Goal: Transaction & Acquisition: Purchase product/service

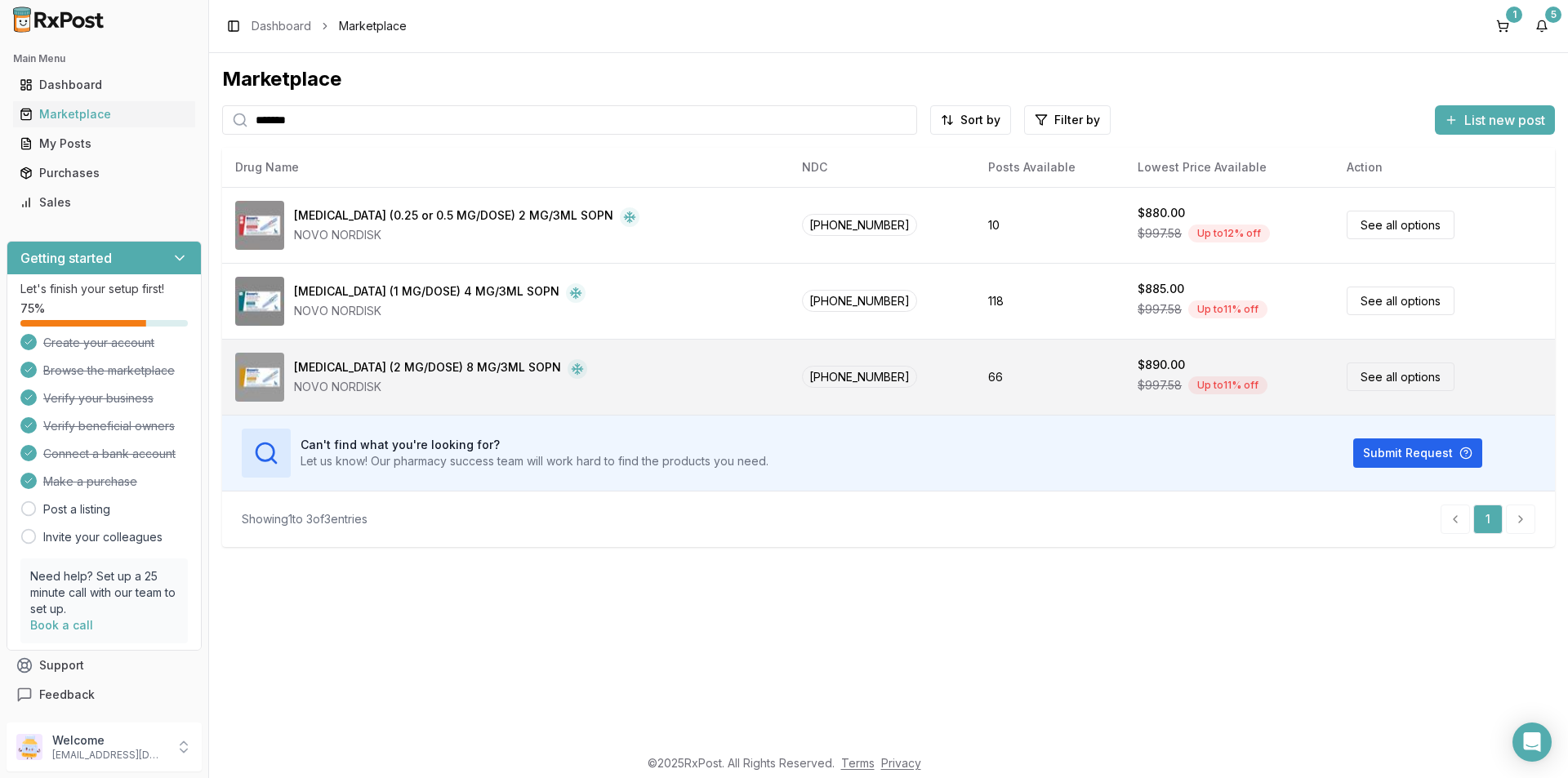
click at [1379, 381] on link "See all options" at bounding box center [1400, 377] width 108 height 29
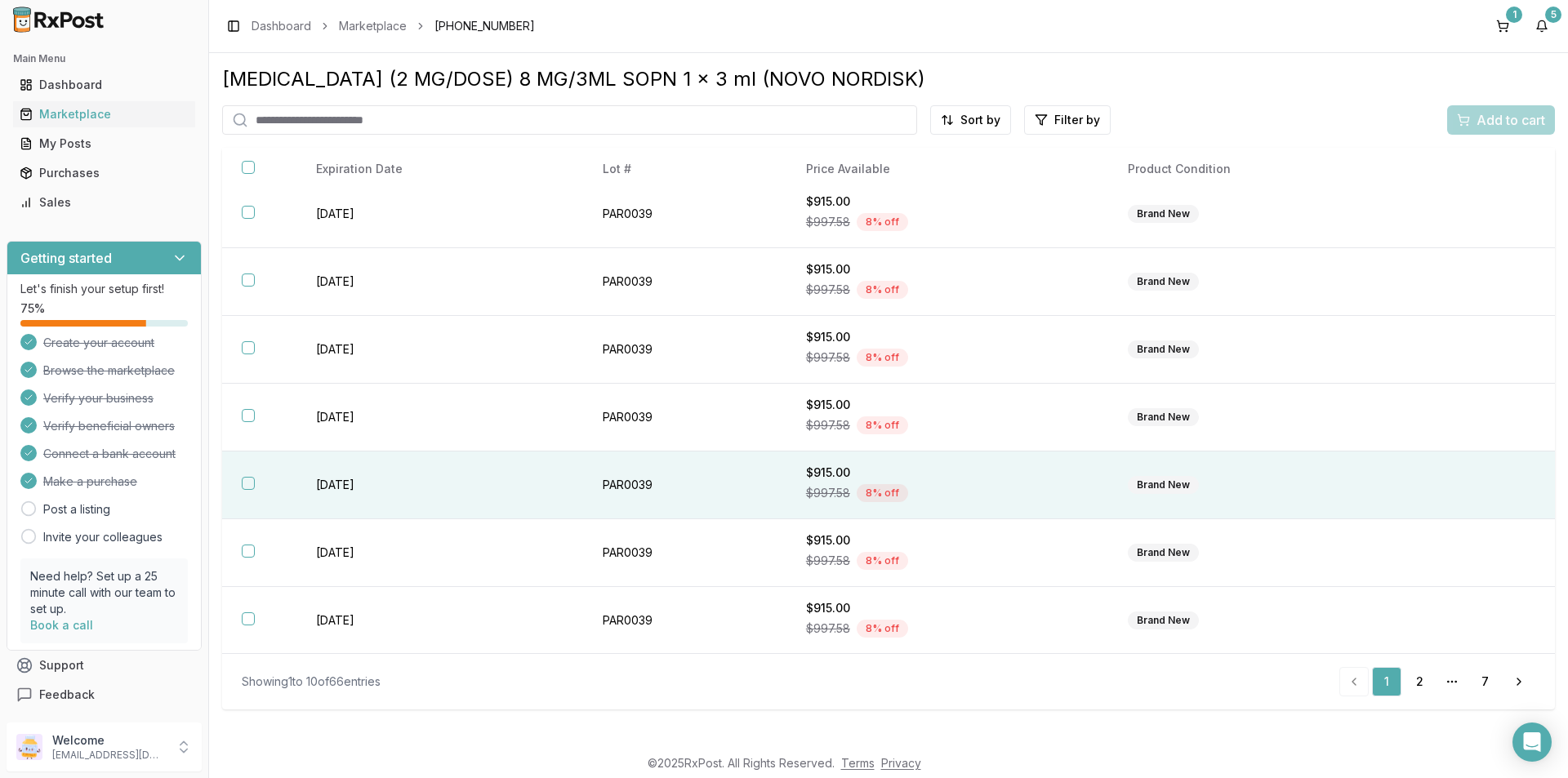
scroll to position [215, 0]
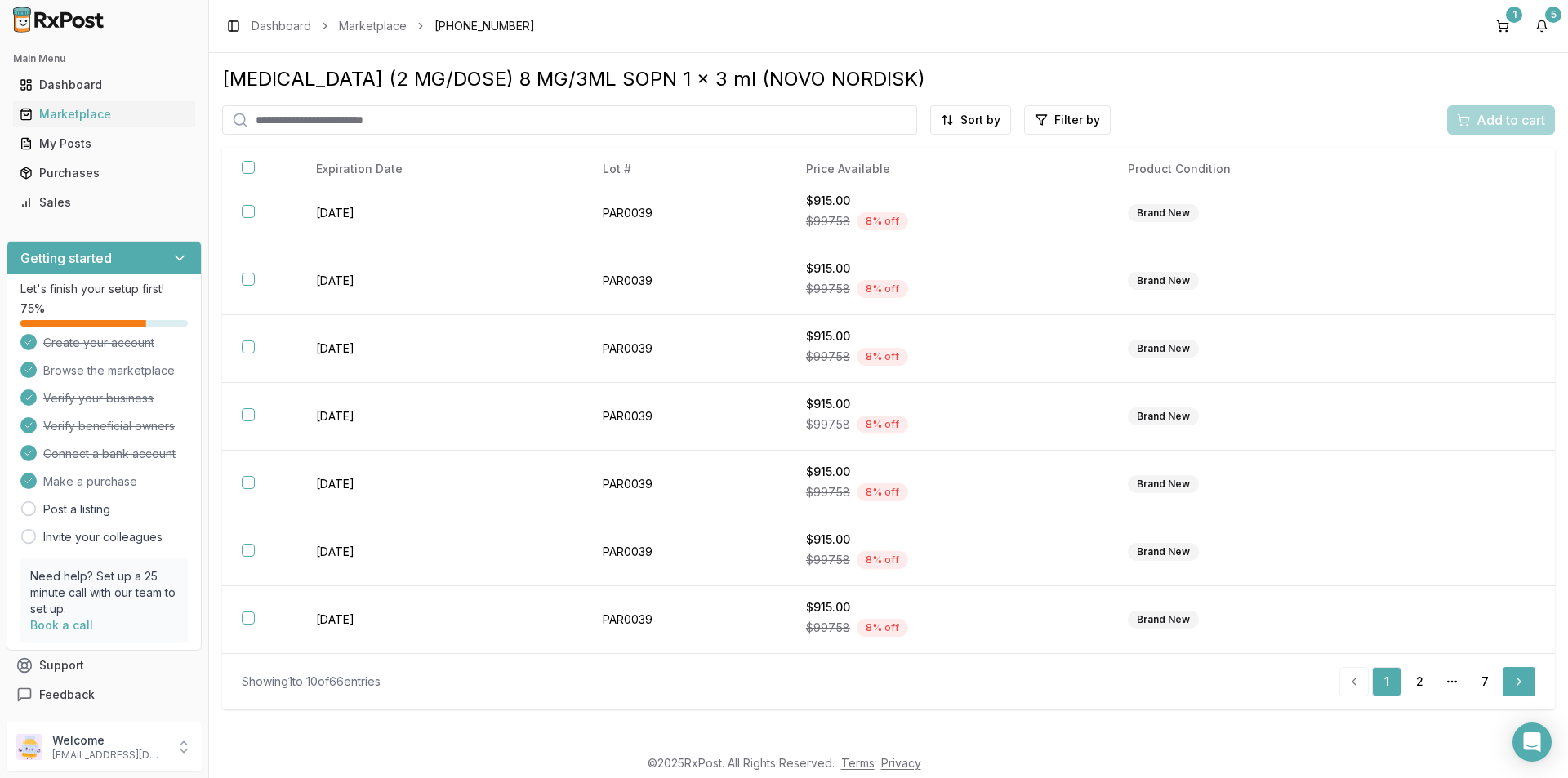
click at [1519, 686] on link "Next" at bounding box center [1518, 681] width 32 height 29
click at [1490, 681] on link "7" at bounding box center [1484, 681] width 29 height 29
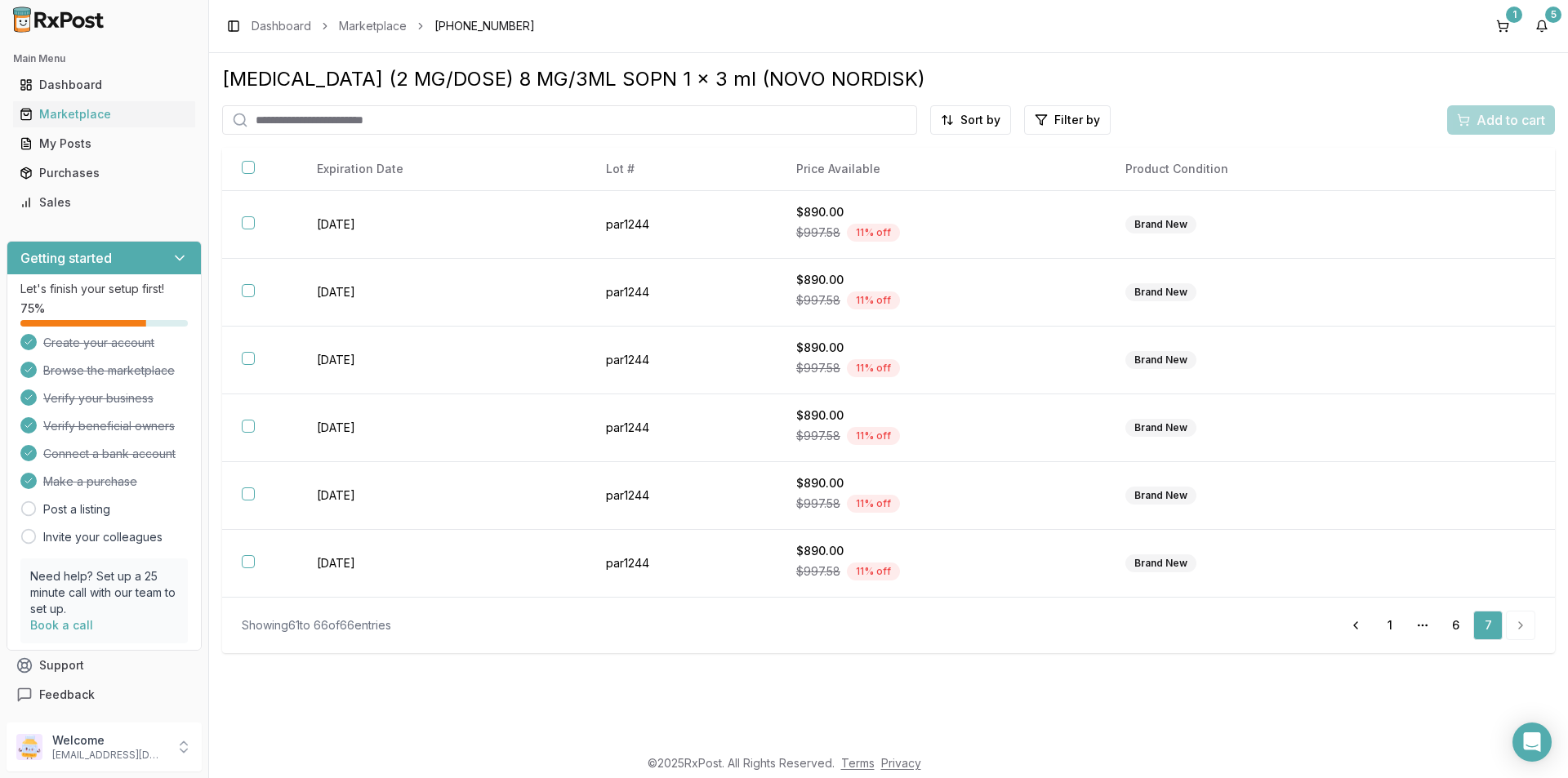
click at [1534, 621] on li "pagination" at bounding box center [1520, 625] width 29 height 29
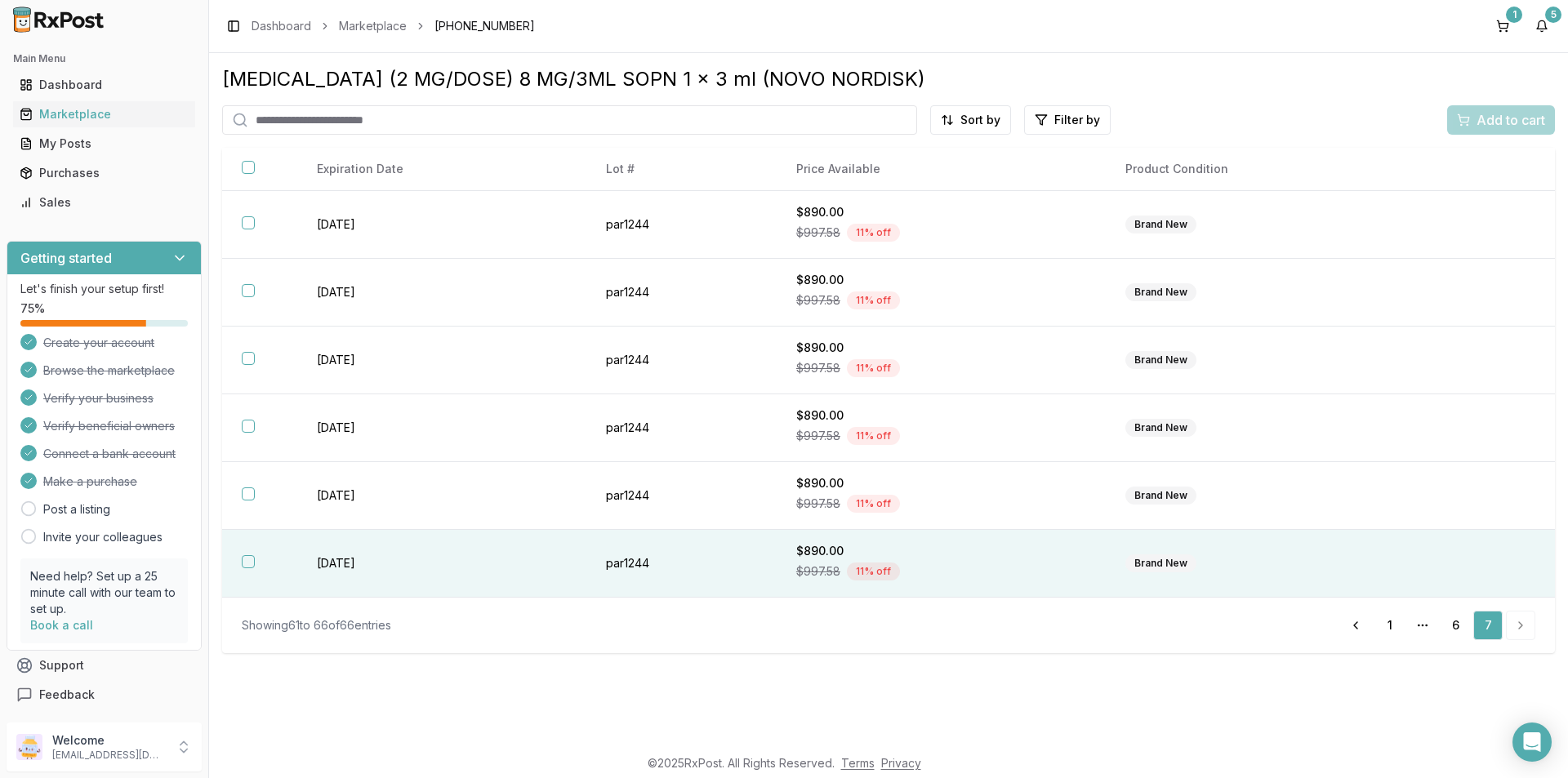
click at [249, 561] on button "button" at bounding box center [248, 562] width 13 height 13
click at [1505, 118] on span "Add to cart" at bounding box center [1511, 120] width 68 height 19
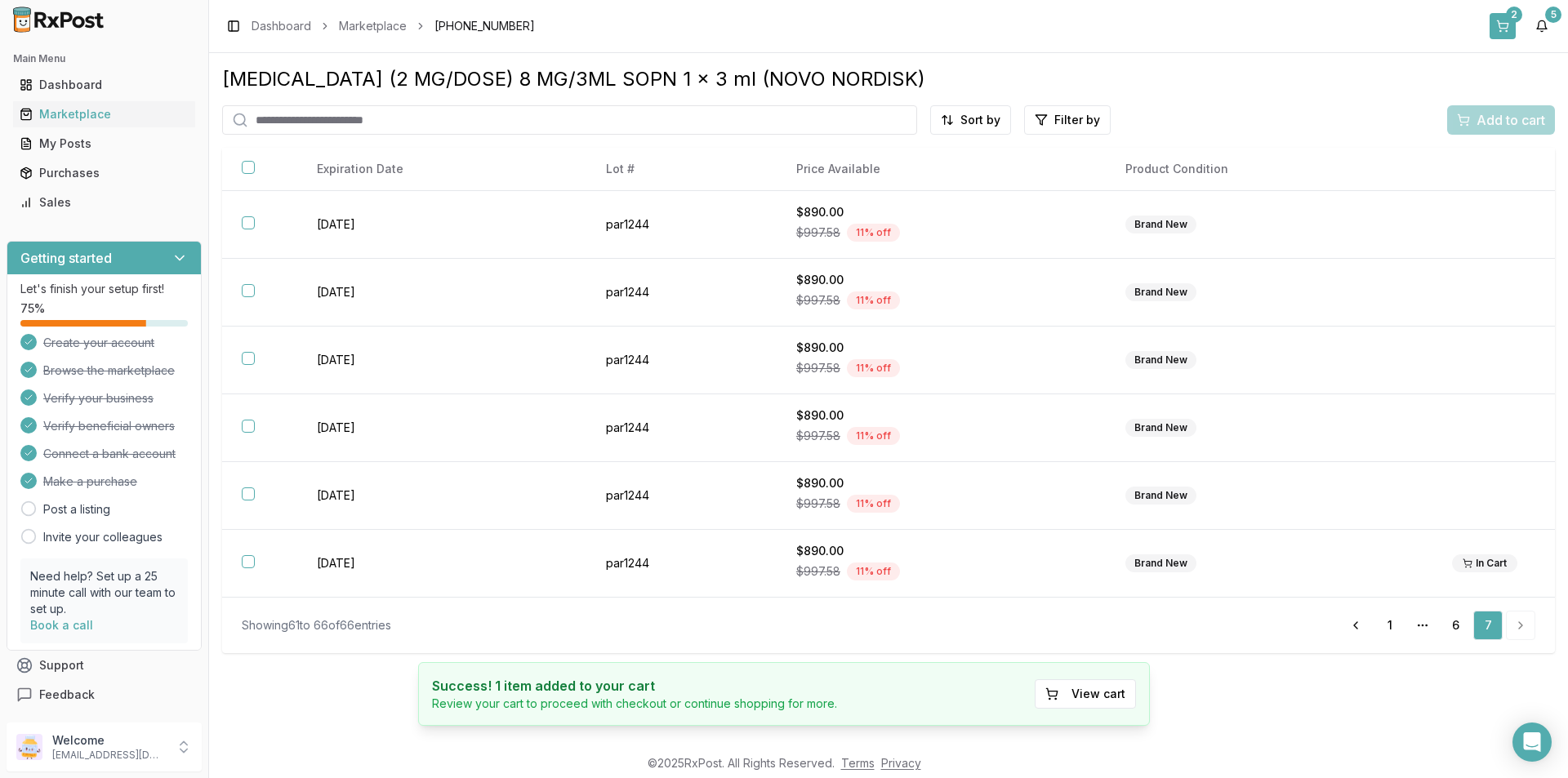
click at [1507, 17] on div "2" at bounding box center [1514, 15] width 17 height 17
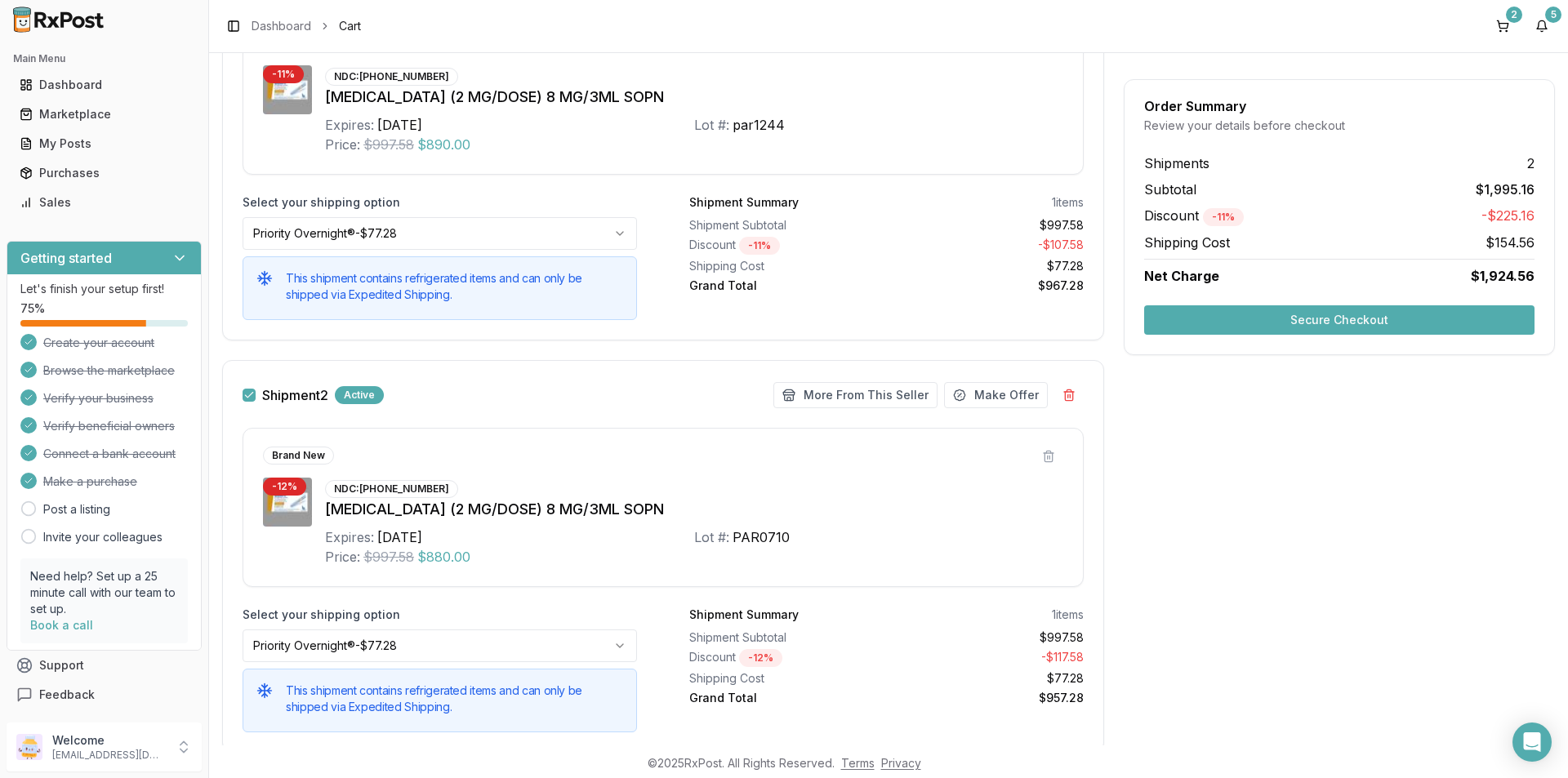
scroll to position [315, 0]
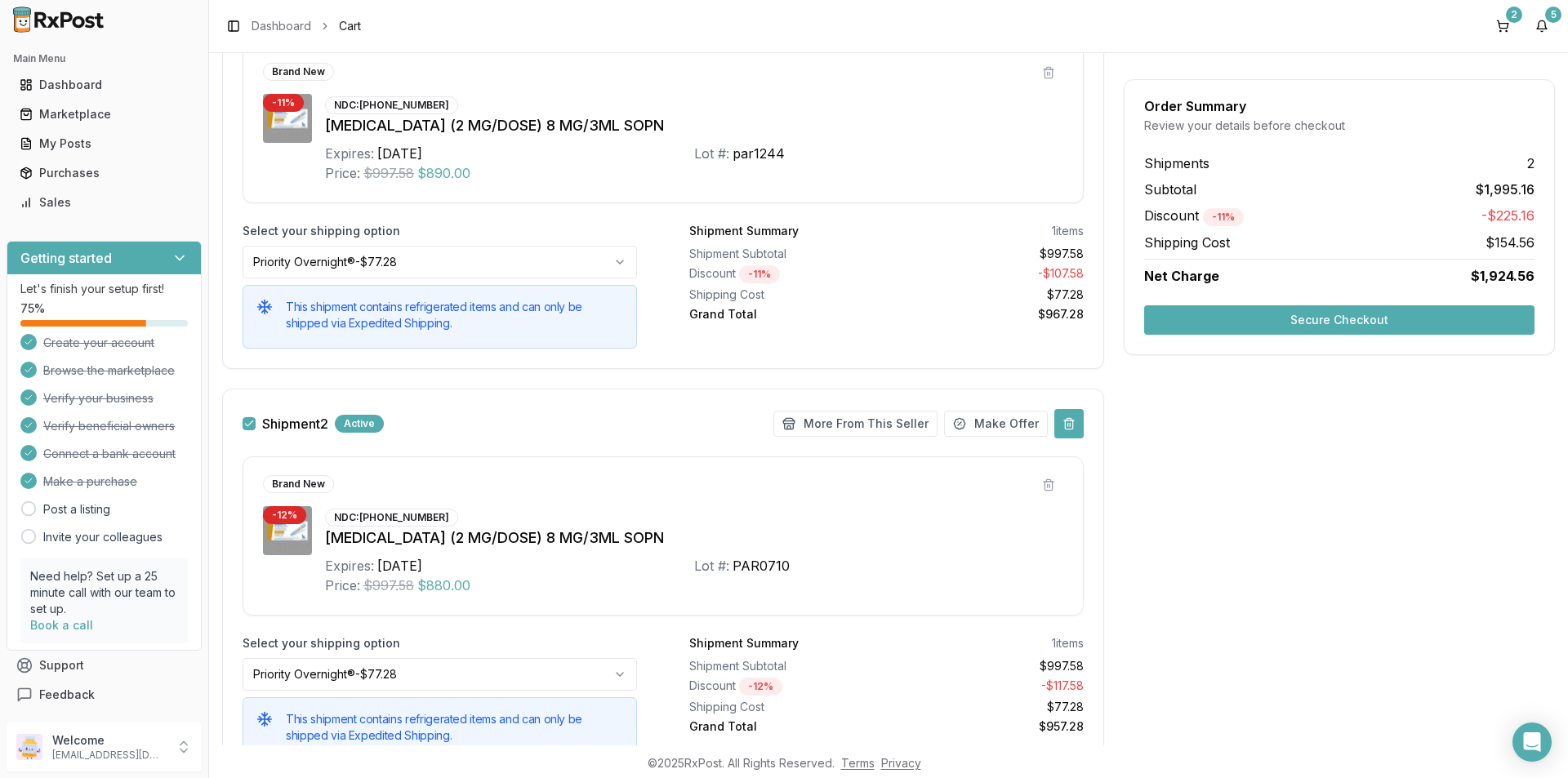
click at [1054, 420] on button at bounding box center [1069, 424] width 29 height 29
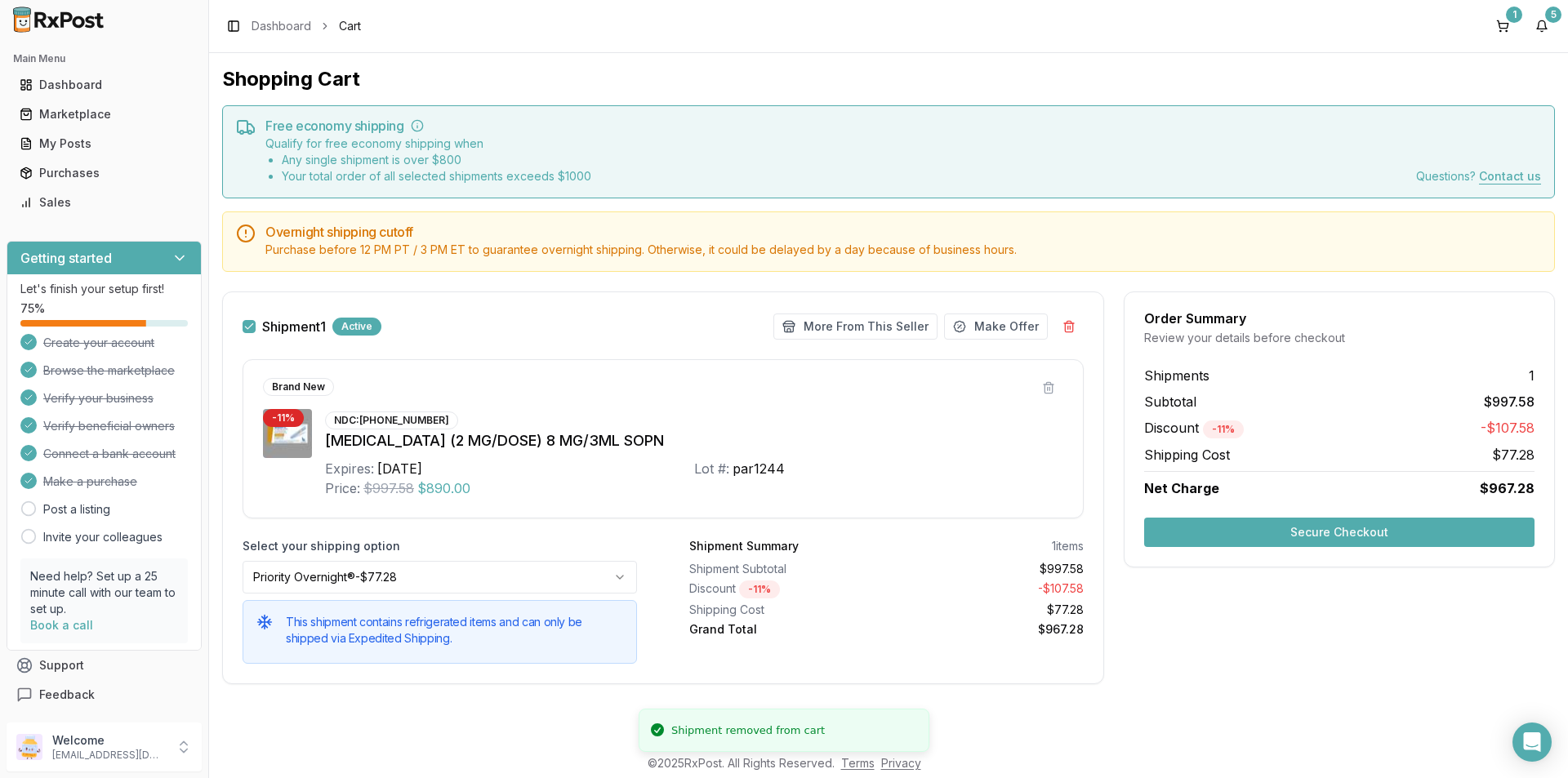
scroll to position [0, 0]
click at [1061, 332] on button at bounding box center [1069, 327] width 29 height 29
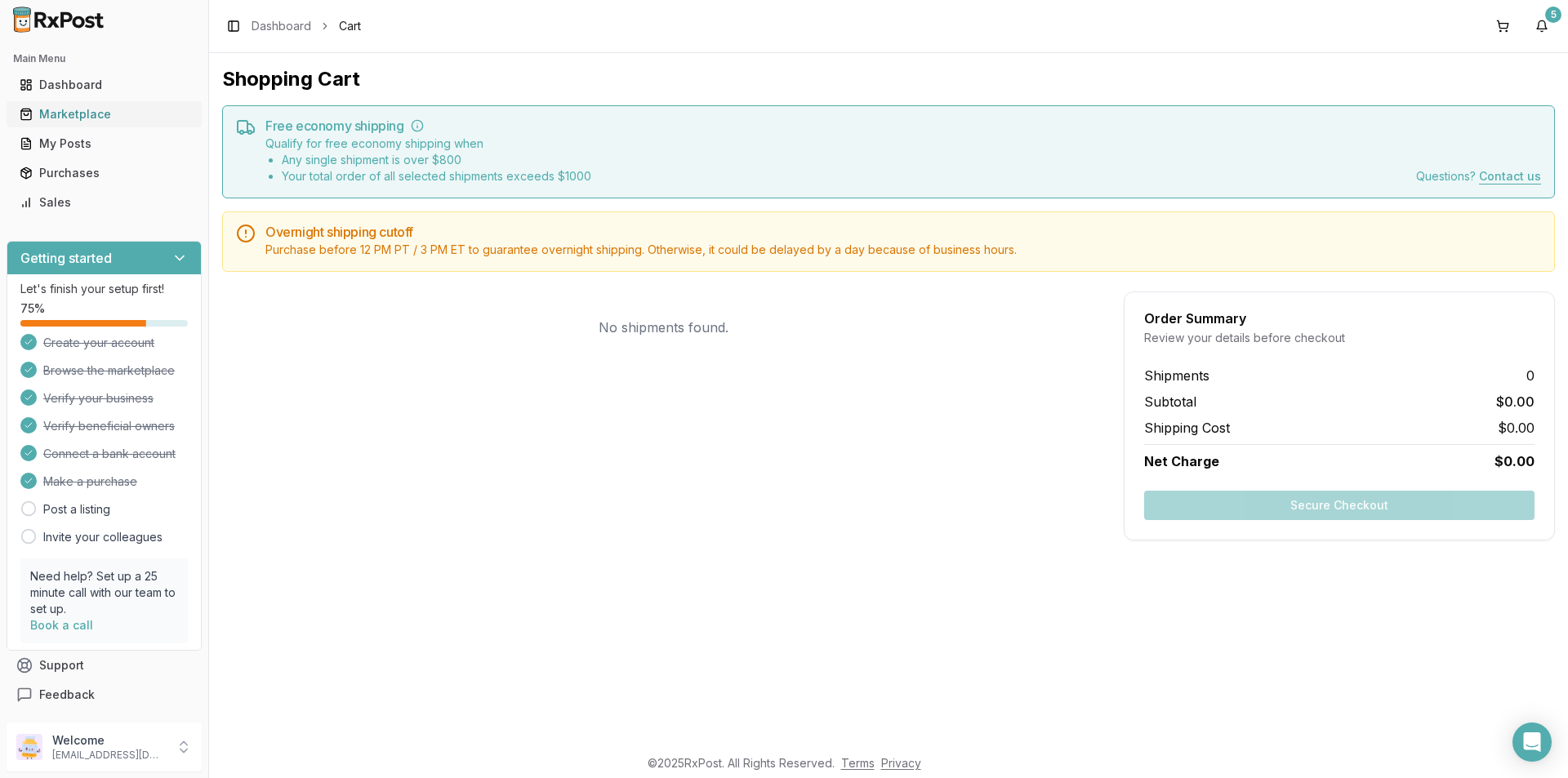
click at [98, 113] on div "Marketplace" at bounding box center [103, 114] width 169 height 17
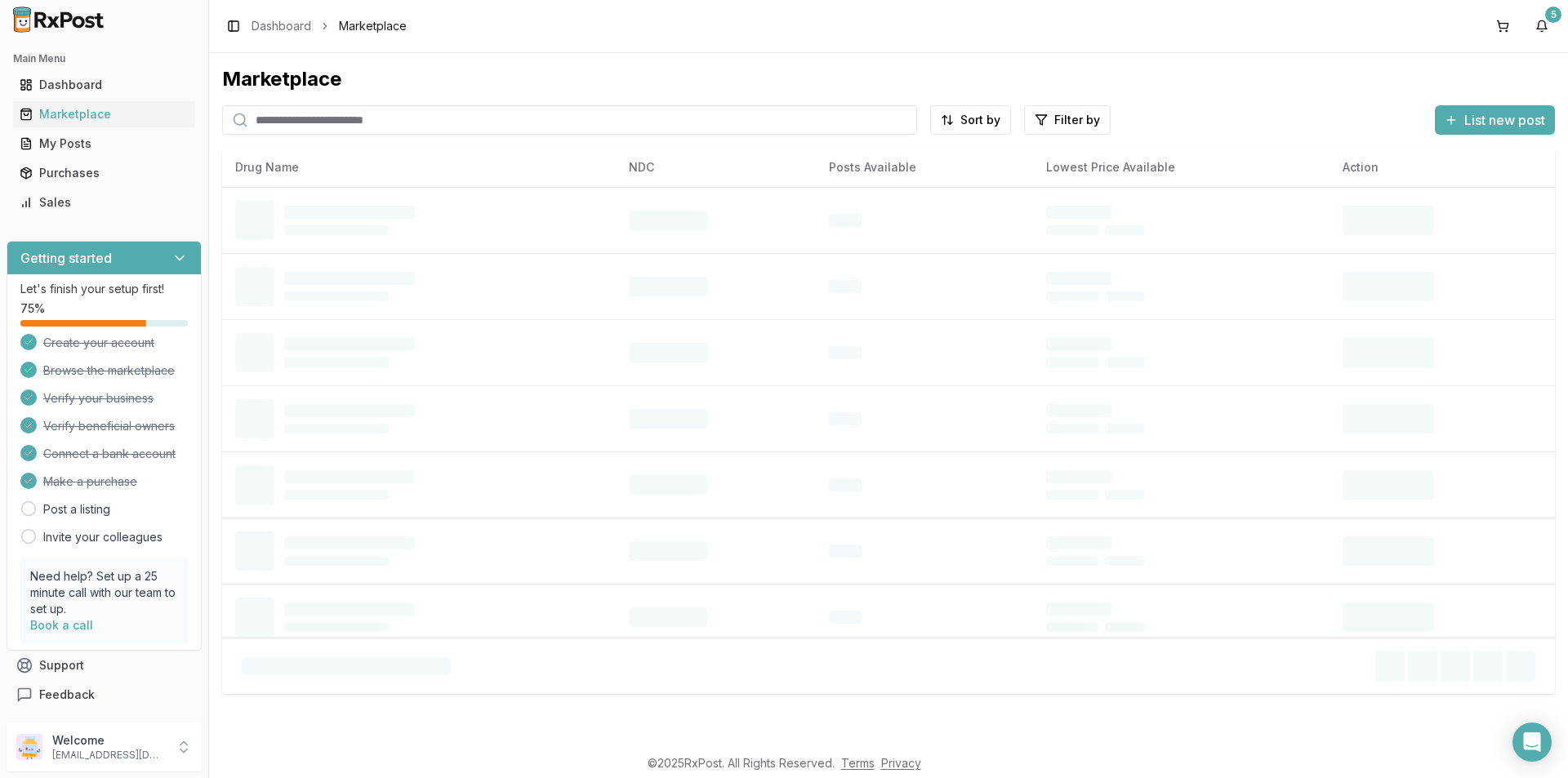
drag, startPoint x: 335, startPoint y: 122, endPoint x: 311, endPoint y: 109, distance: 27.3
click at [335, 118] on input "search" at bounding box center [569, 120] width 695 height 29
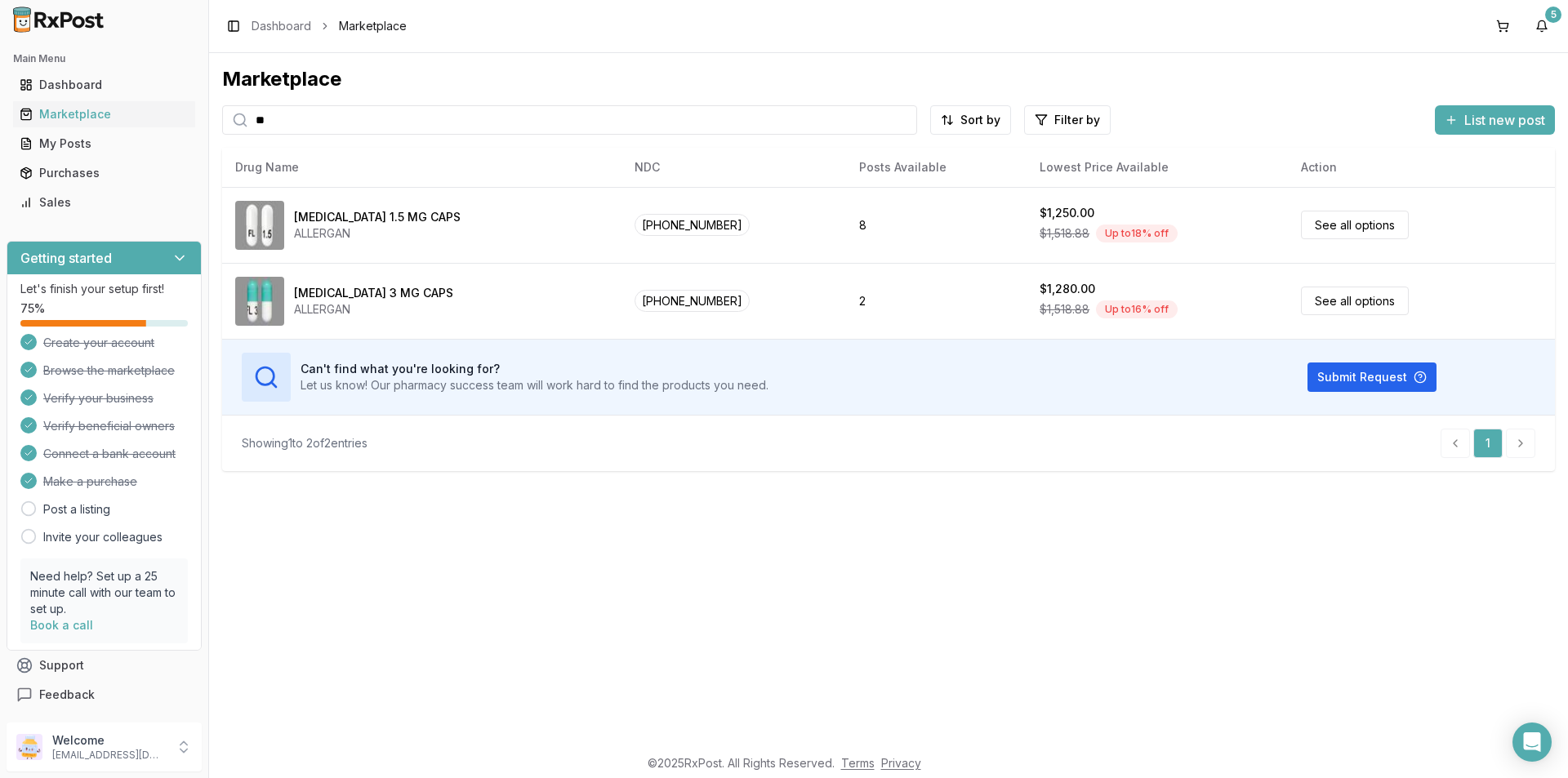
type input "*"
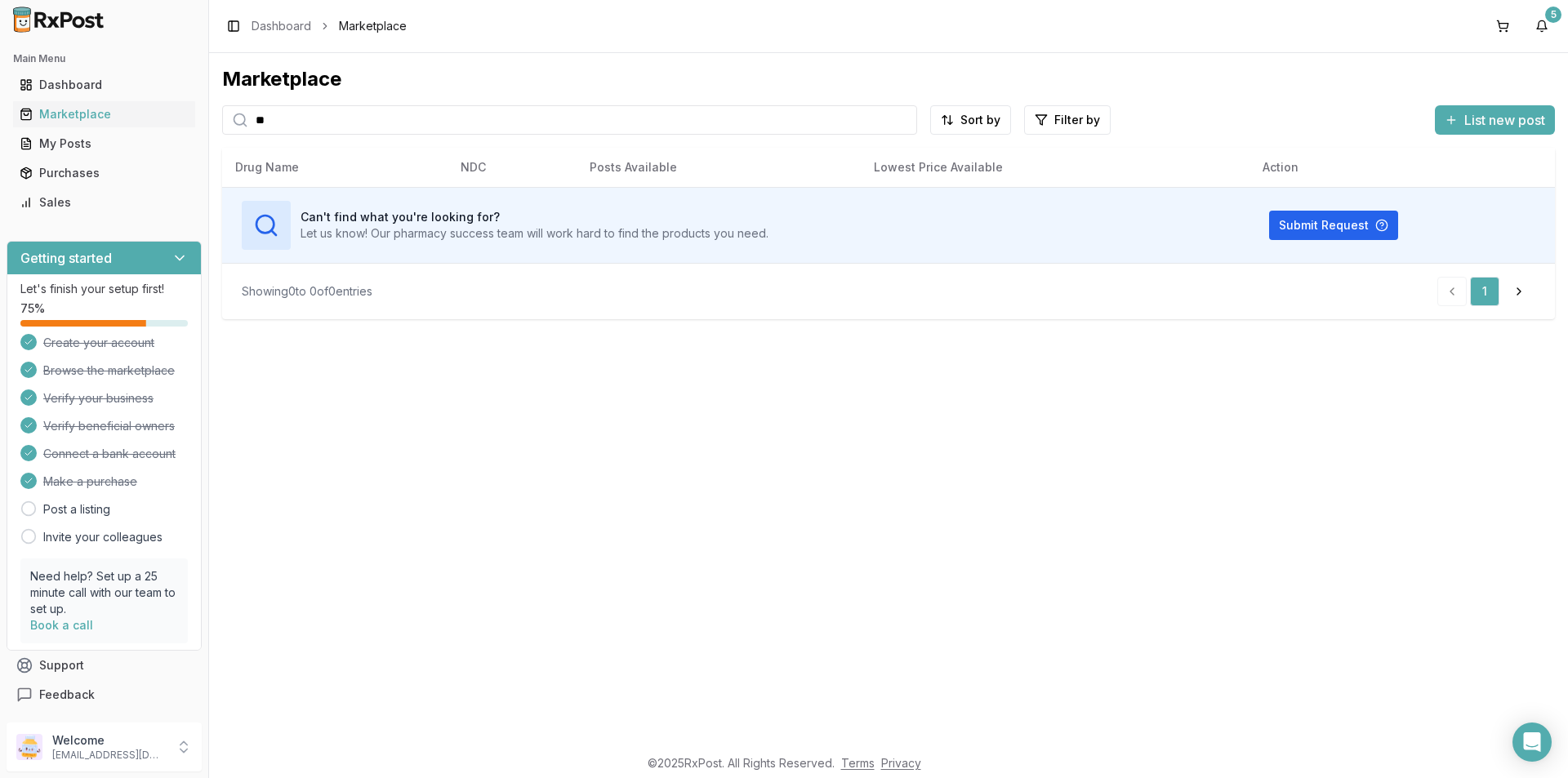
type input "*"
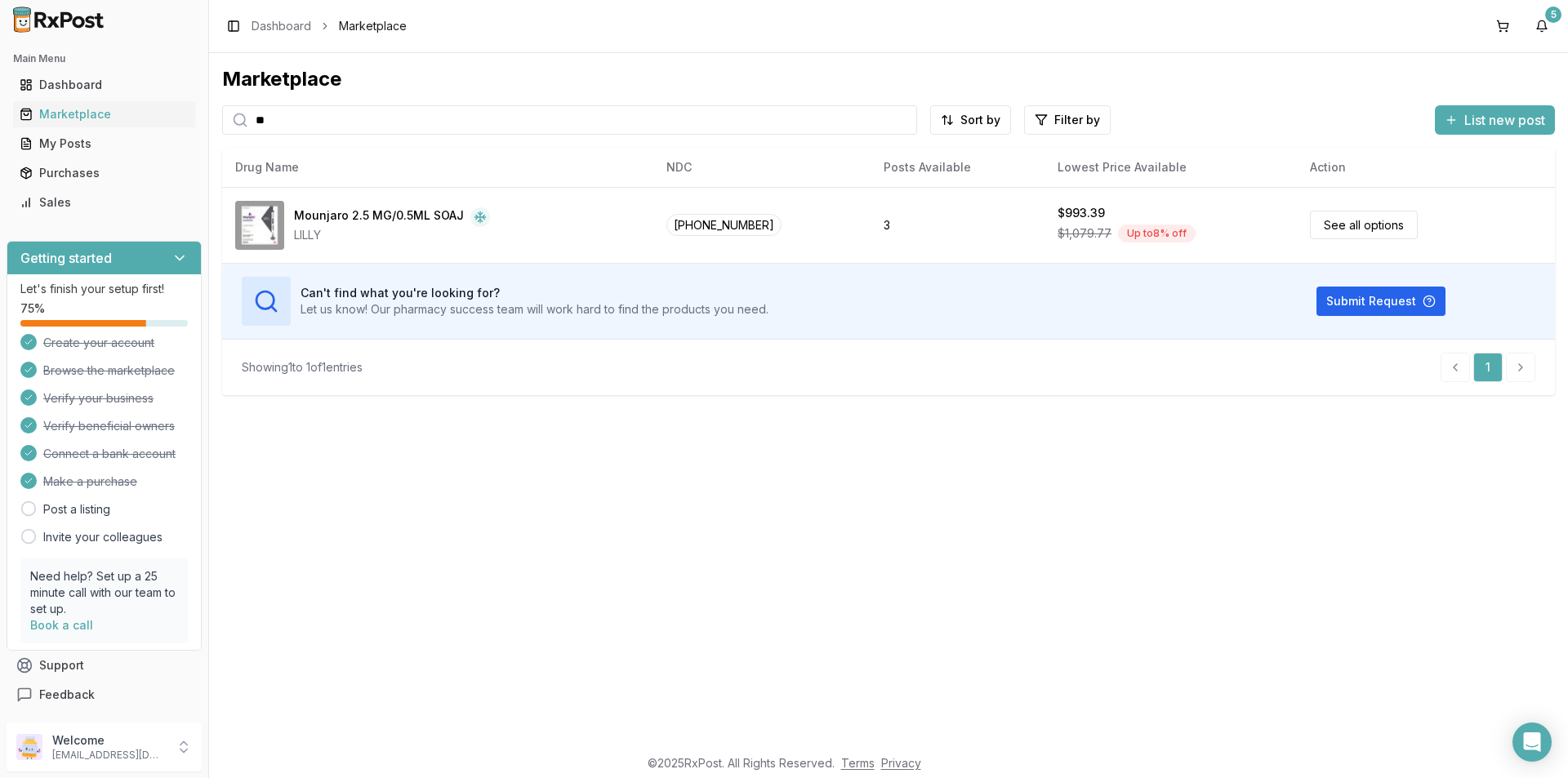
type input "*"
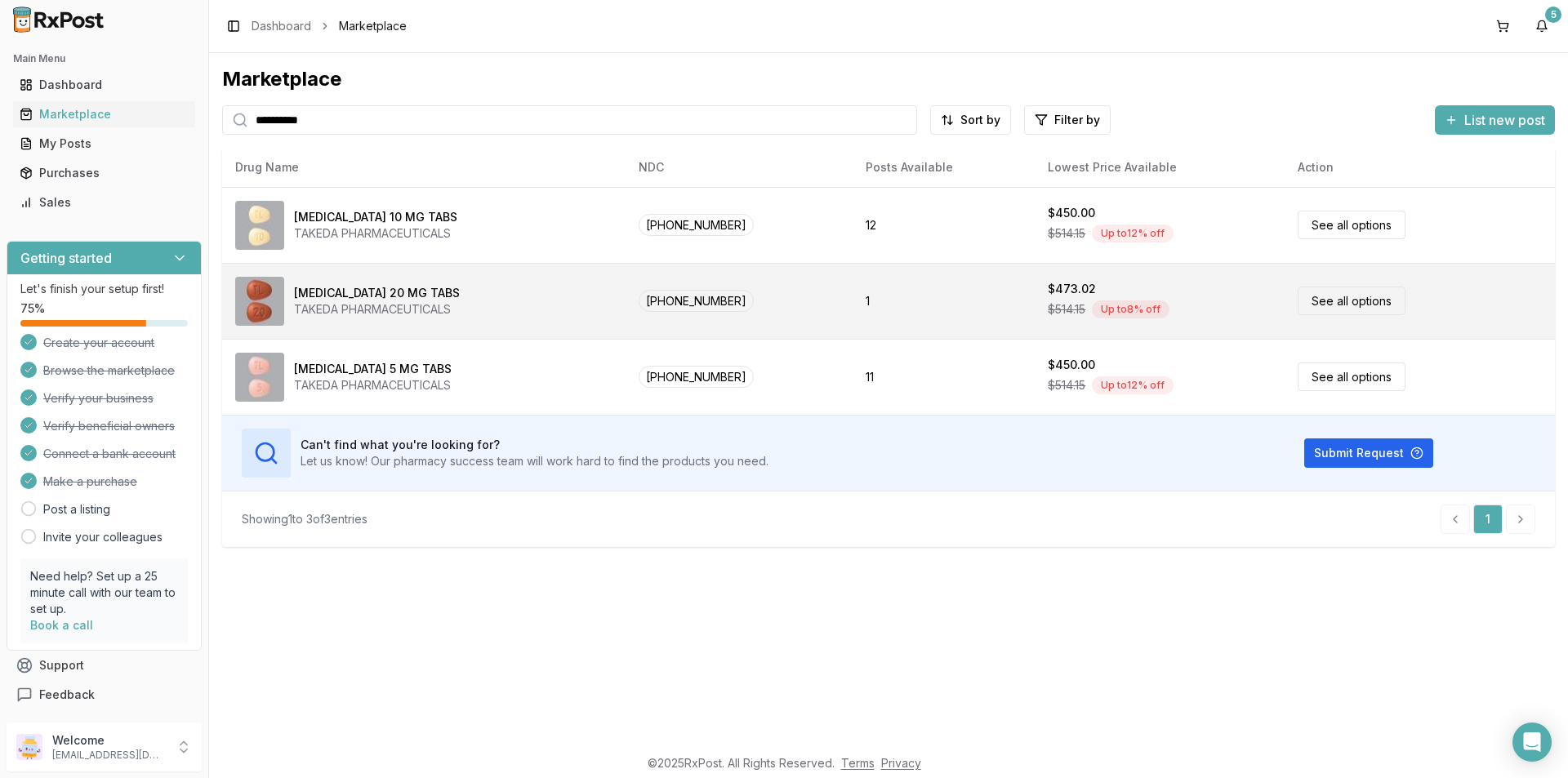
type input "**********"
click at [1348, 298] on link "See all options" at bounding box center [1351, 300] width 108 height 29
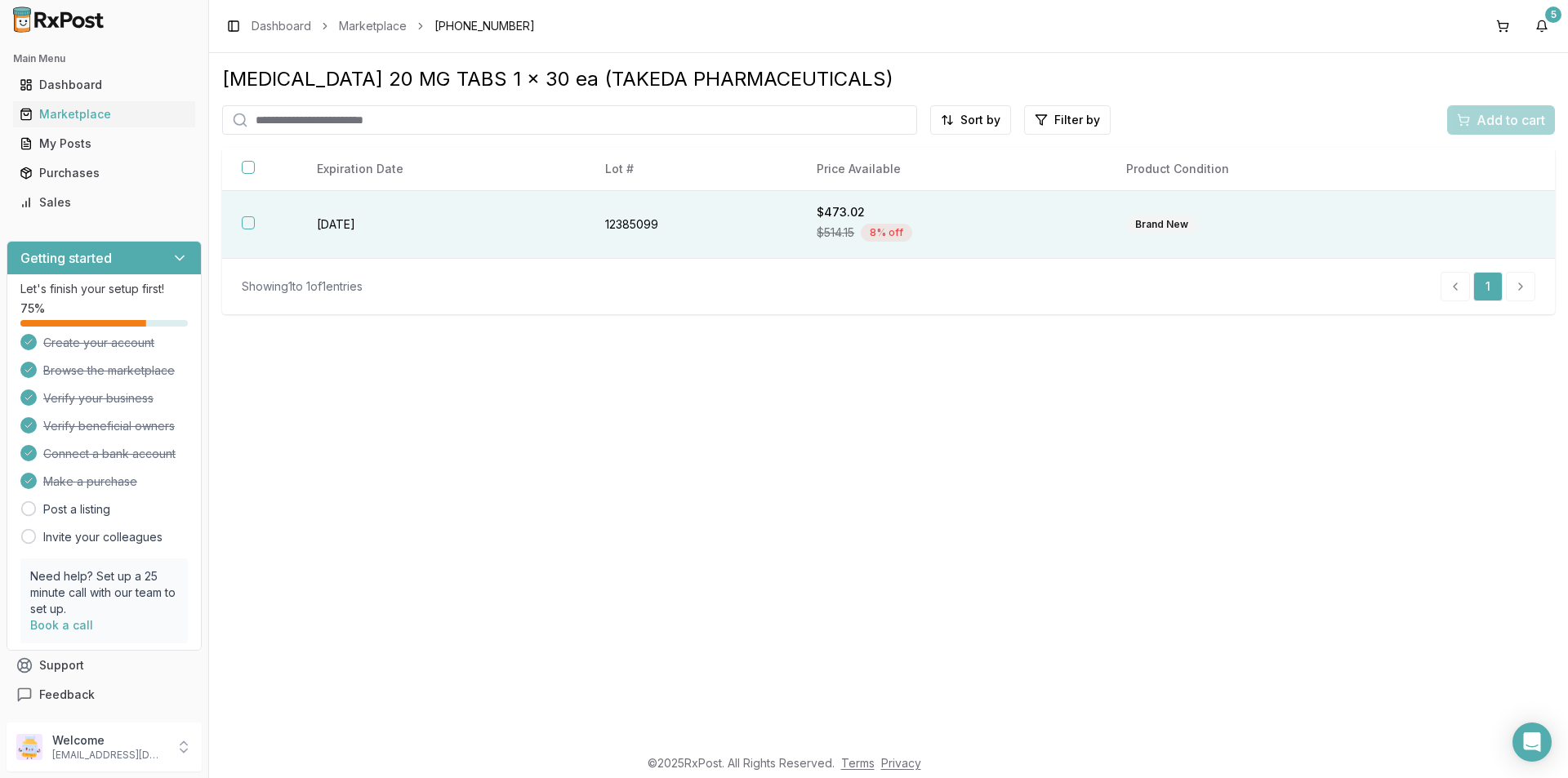
click at [254, 221] on button "button" at bounding box center [248, 223] width 13 height 13
click at [1507, 113] on span "Add to cart" at bounding box center [1511, 120] width 68 height 19
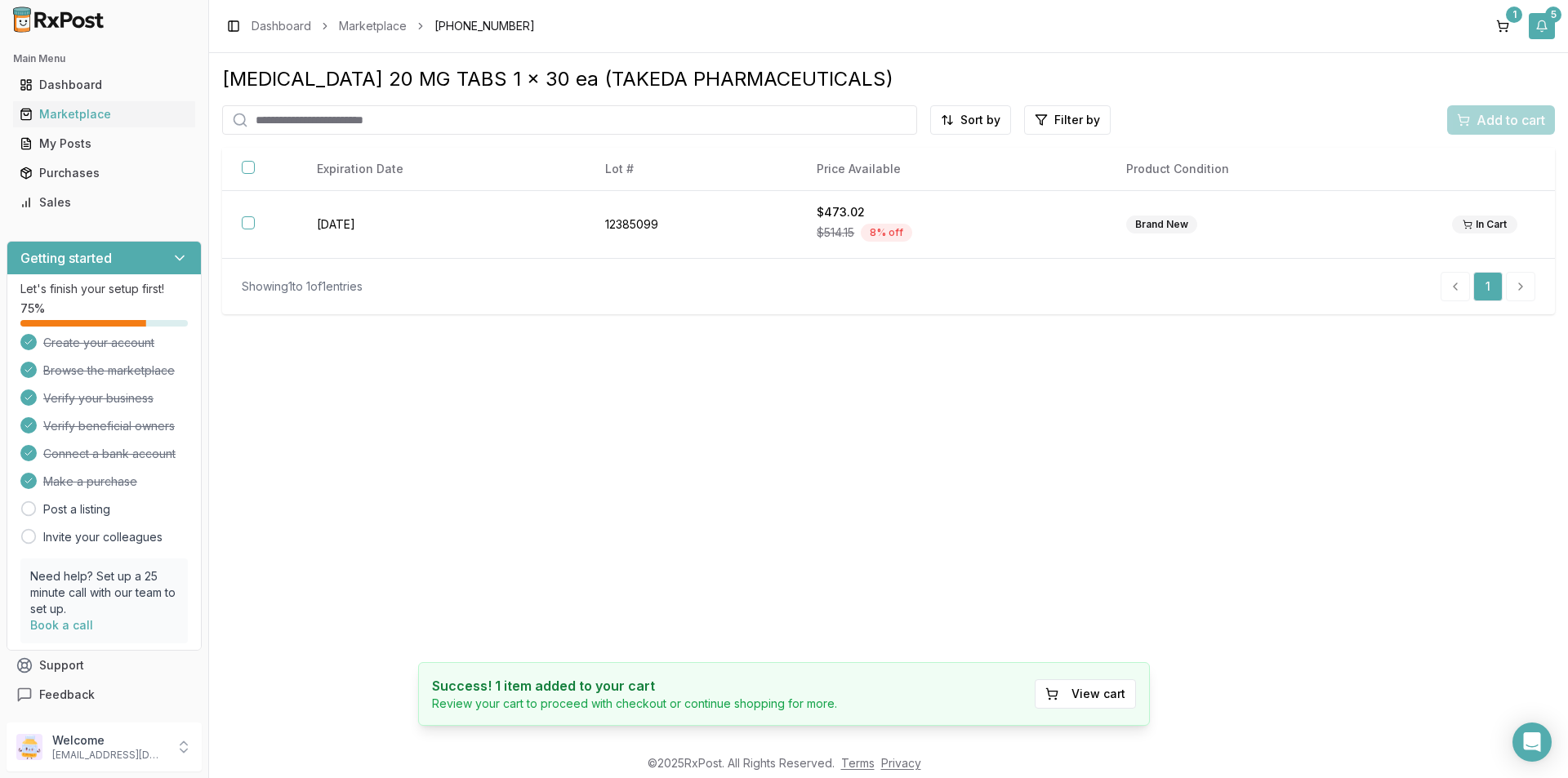
click at [1556, 16] on div "5" at bounding box center [1553, 15] width 17 height 17
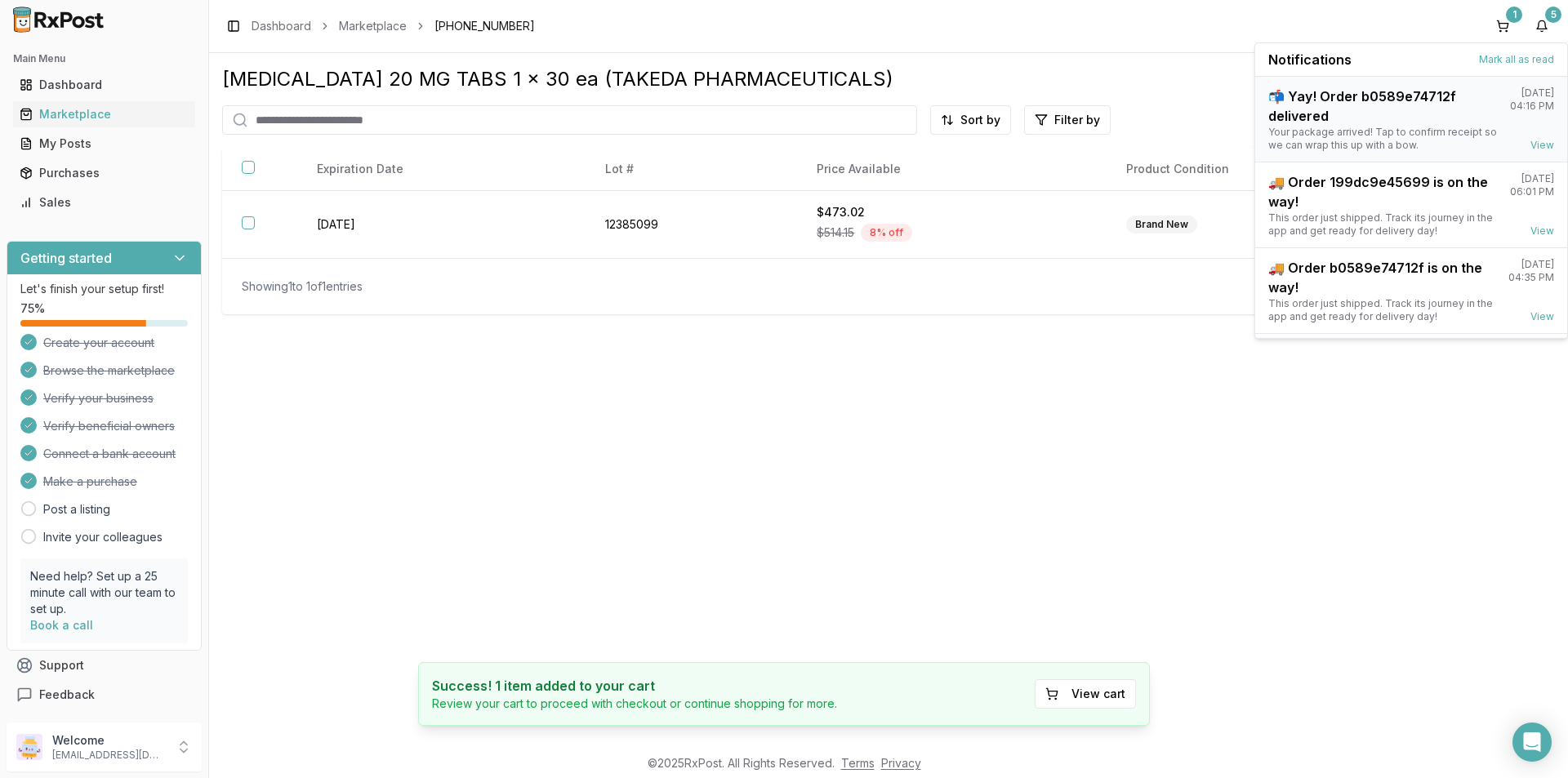
scroll to position [214, 0]
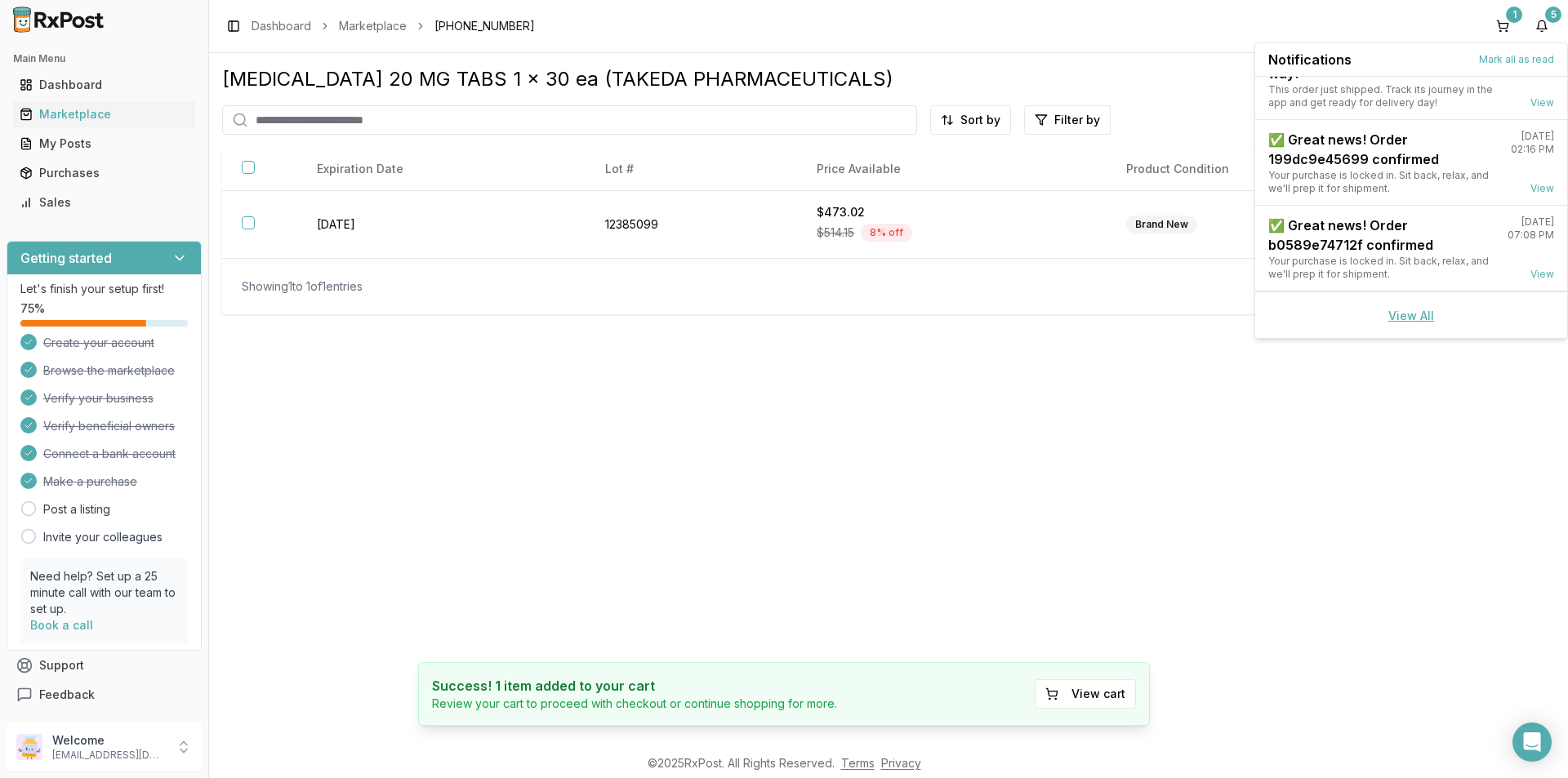
click at [1400, 316] on link "View All" at bounding box center [1411, 315] width 46 height 14
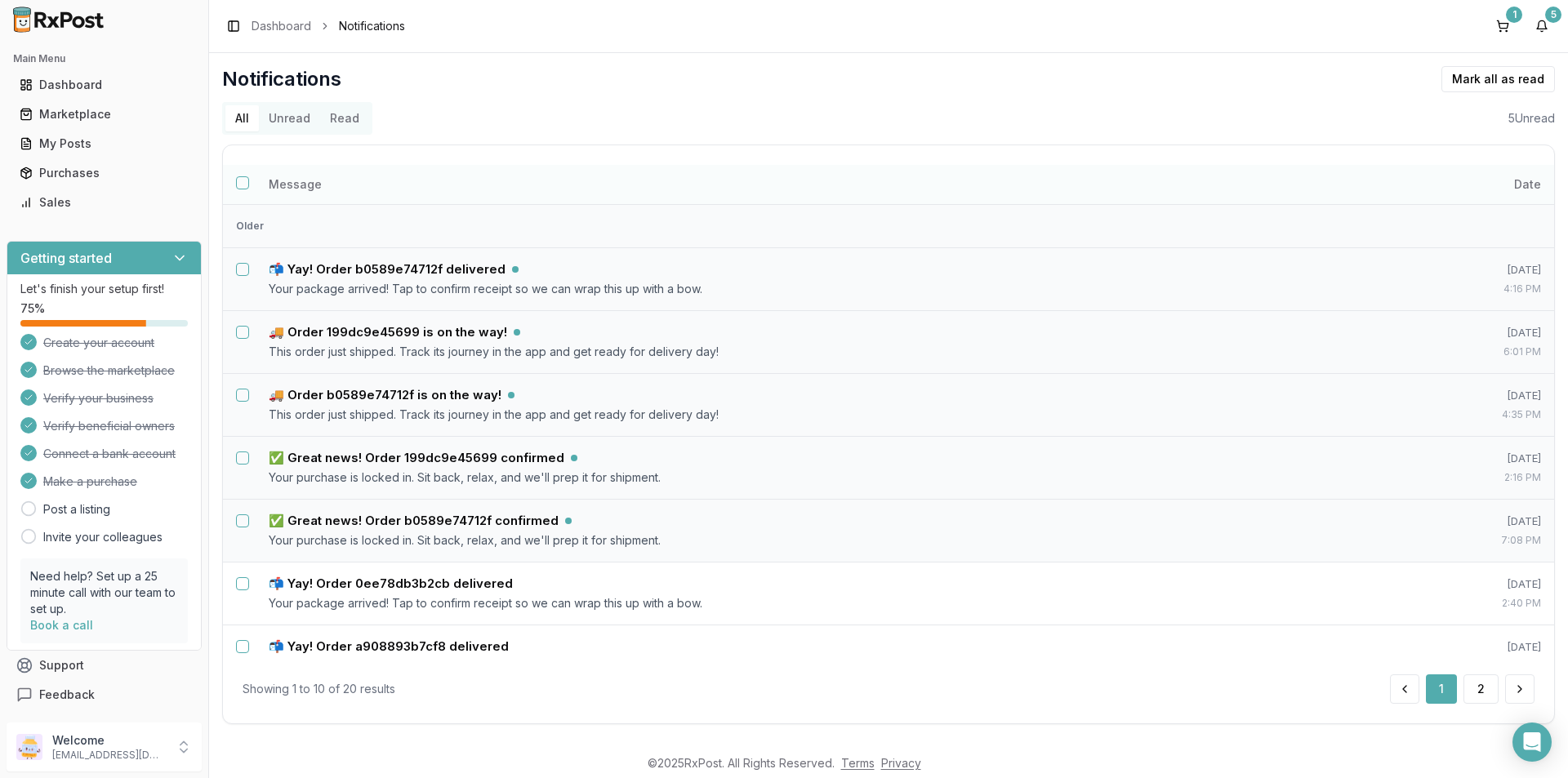
click at [242, 183] on button "Select all notifications" at bounding box center [242, 182] width 13 height 13
click at [337, 117] on button "Read" at bounding box center [344, 118] width 49 height 26
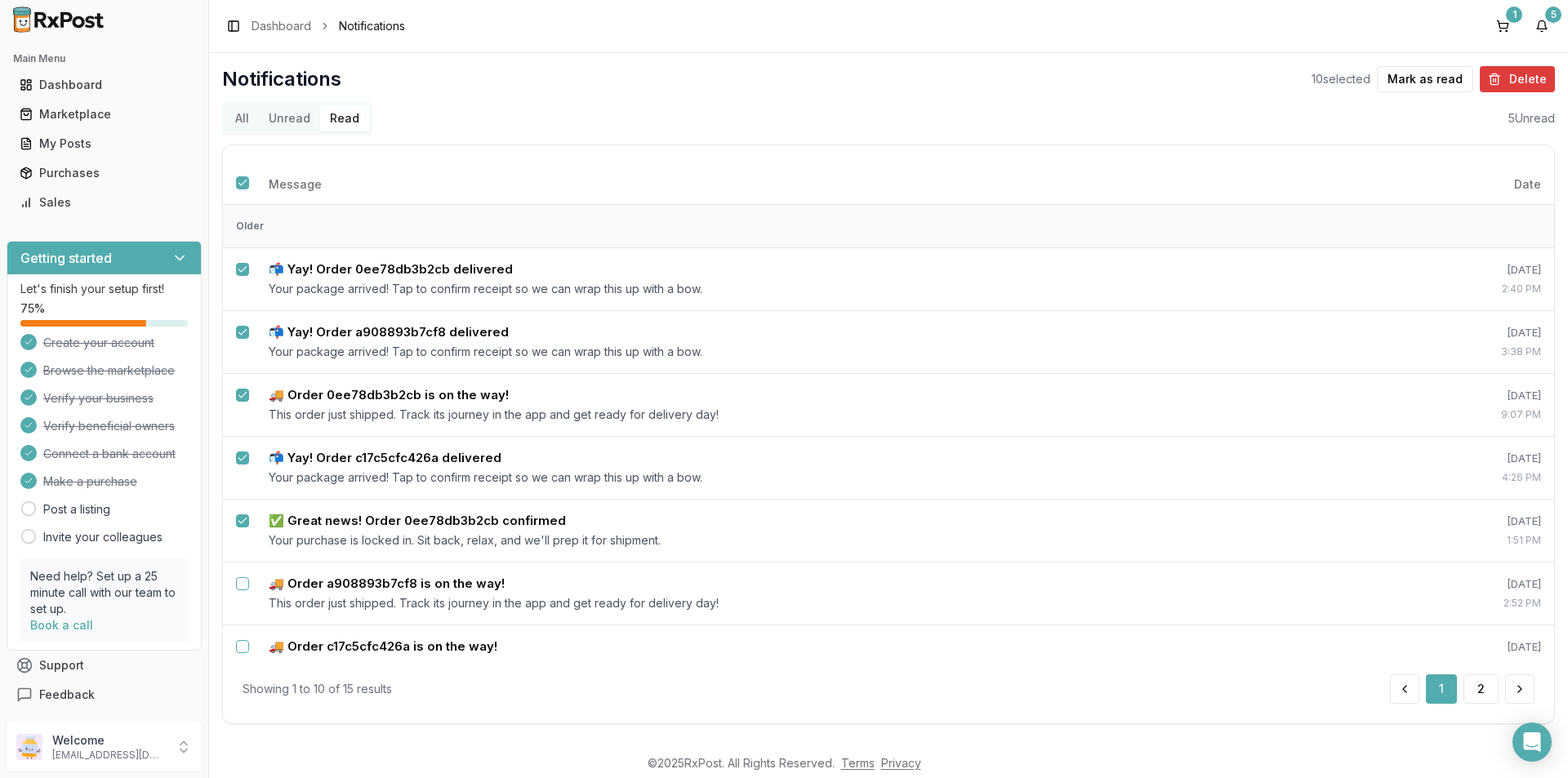
click at [1510, 75] on button "Delete" at bounding box center [1517, 79] width 76 height 26
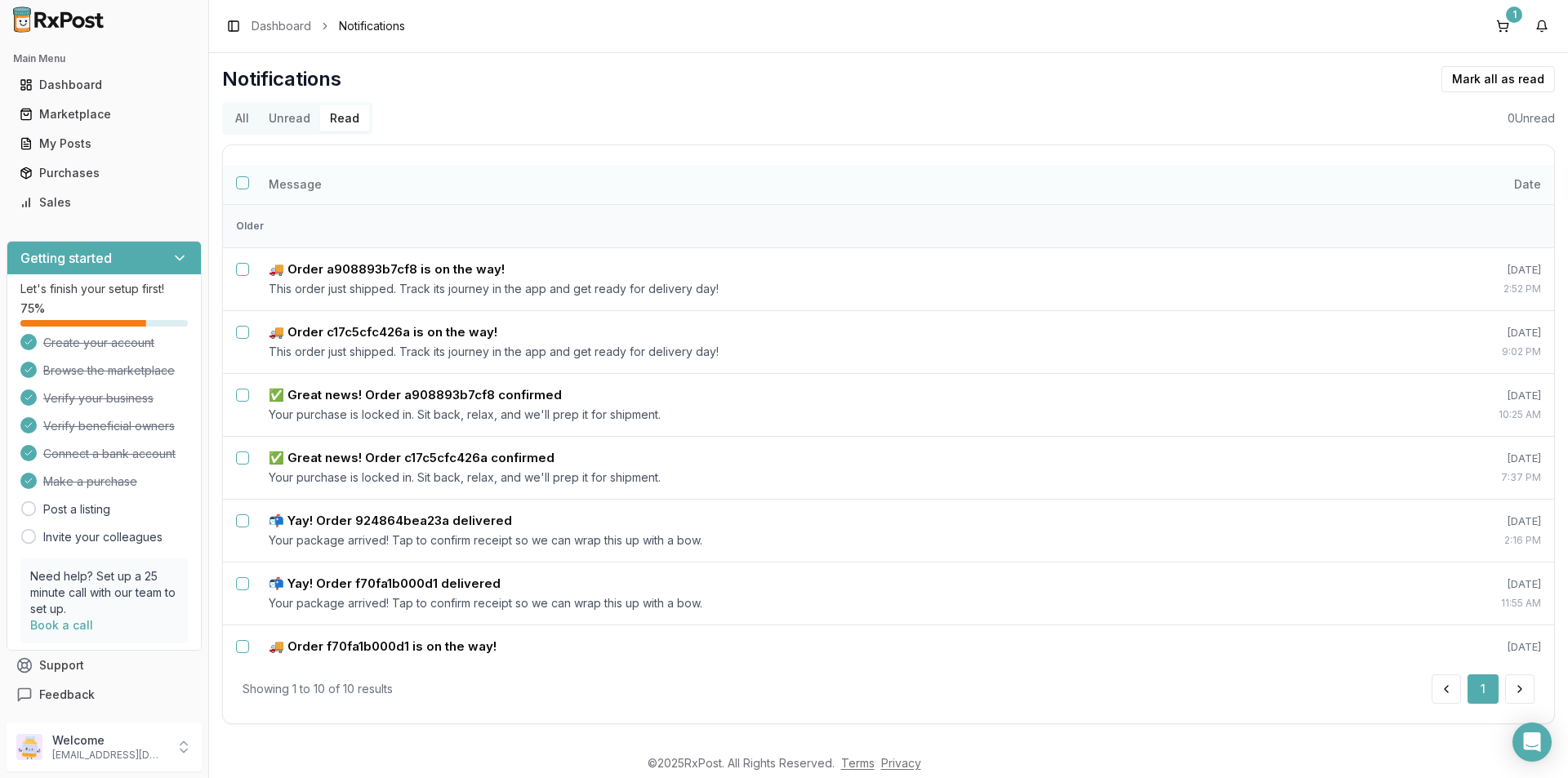
click at [245, 180] on button "Select all notifications" at bounding box center [242, 182] width 13 height 13
click at [1521, 78] on button "Delete" at bounding box center [1517, 79] width 76 height 26
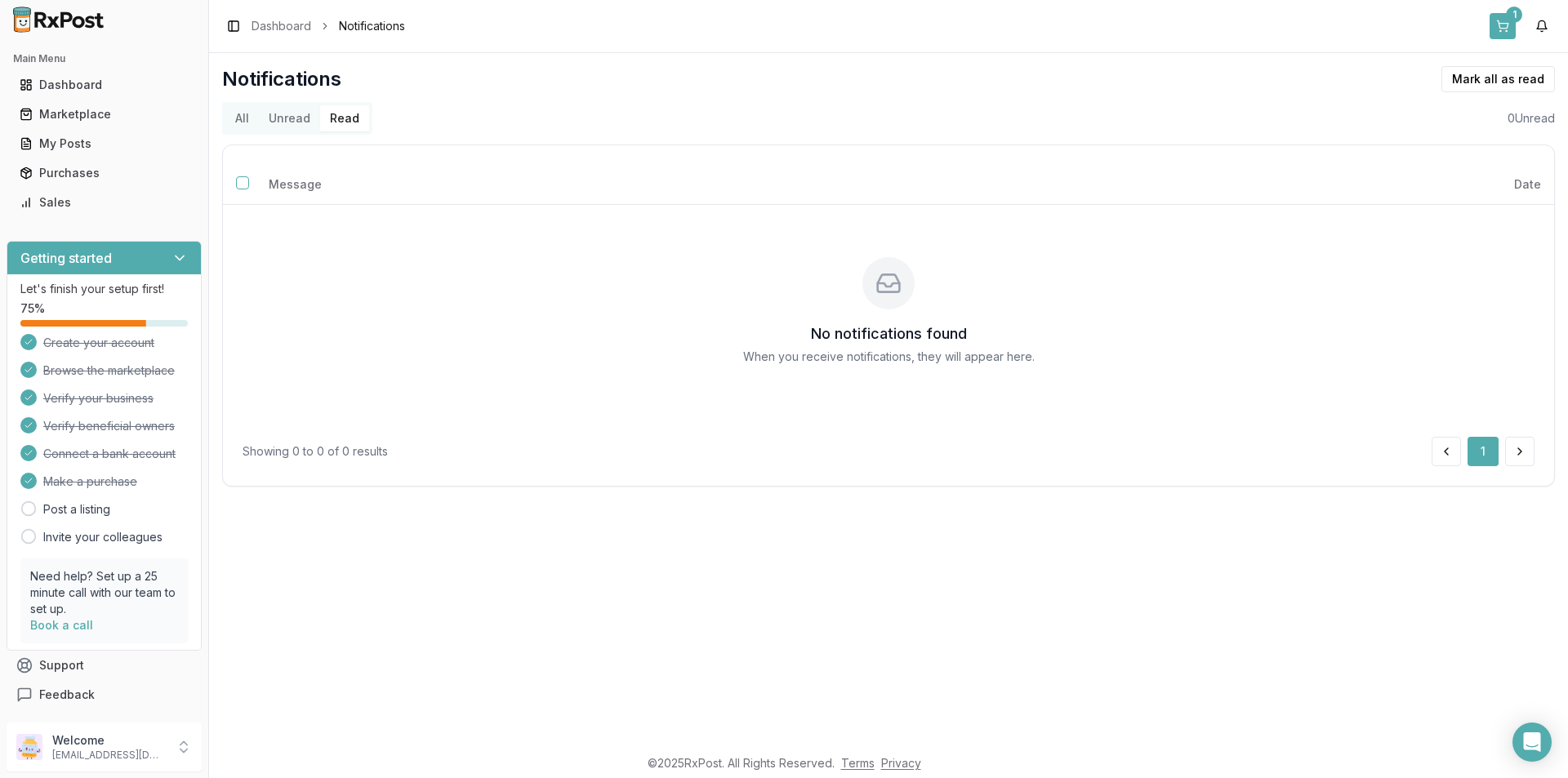
click at [1511, 27] on button "1" at bounding box center [1503, 26] width 26 height 26
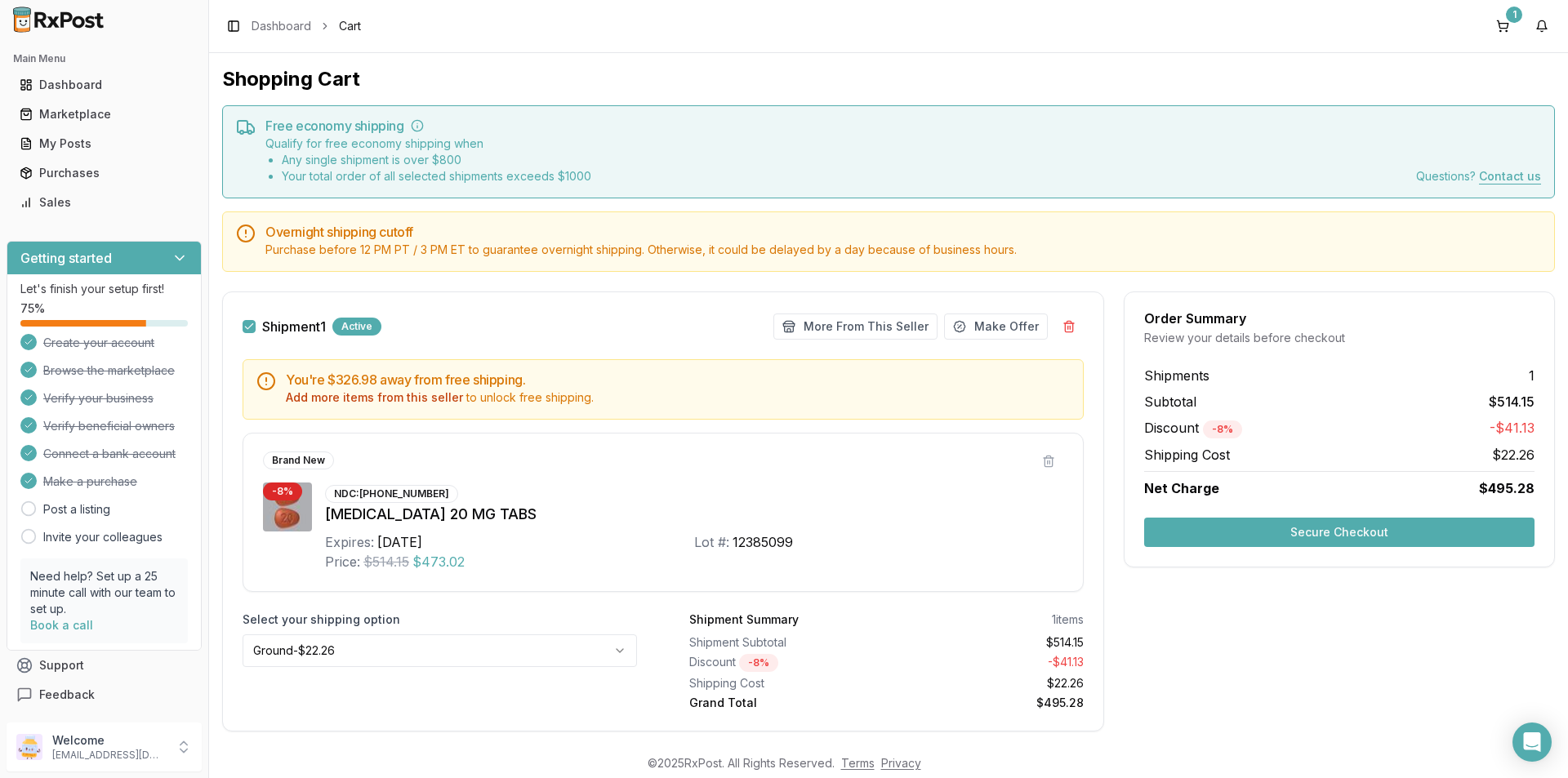
scroll to position [32, 0]
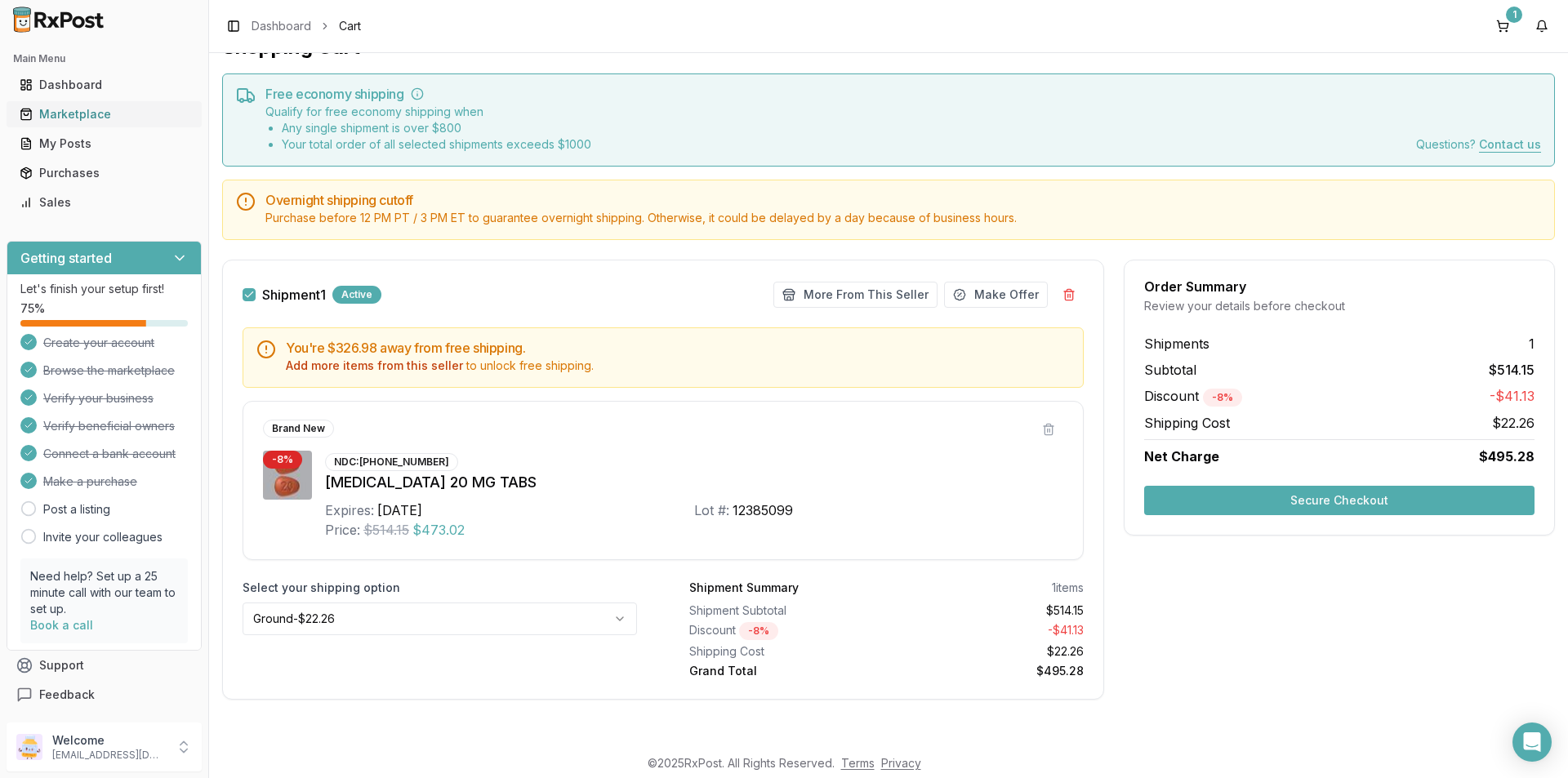
click at [63, 113] on div "Marketplace" at bounding box center [103, 114] width 169 height 17
